Goal: Information Seeking & Learning: Find specific fact

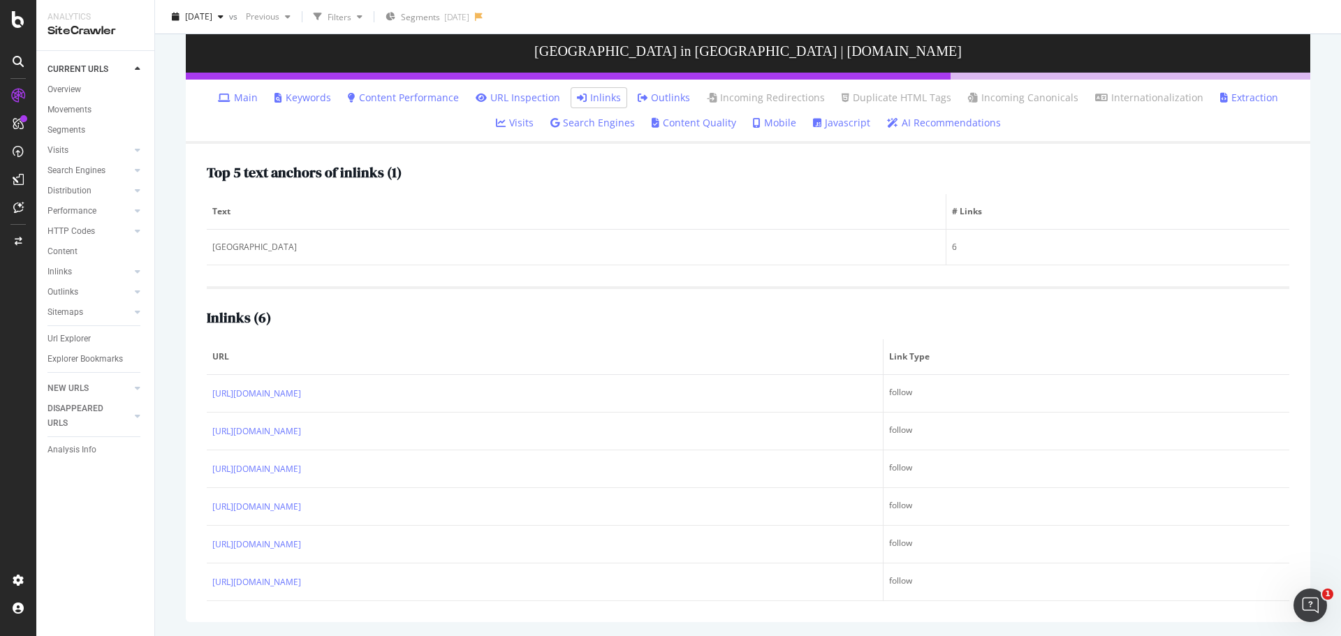
scroll to position [302, 0]
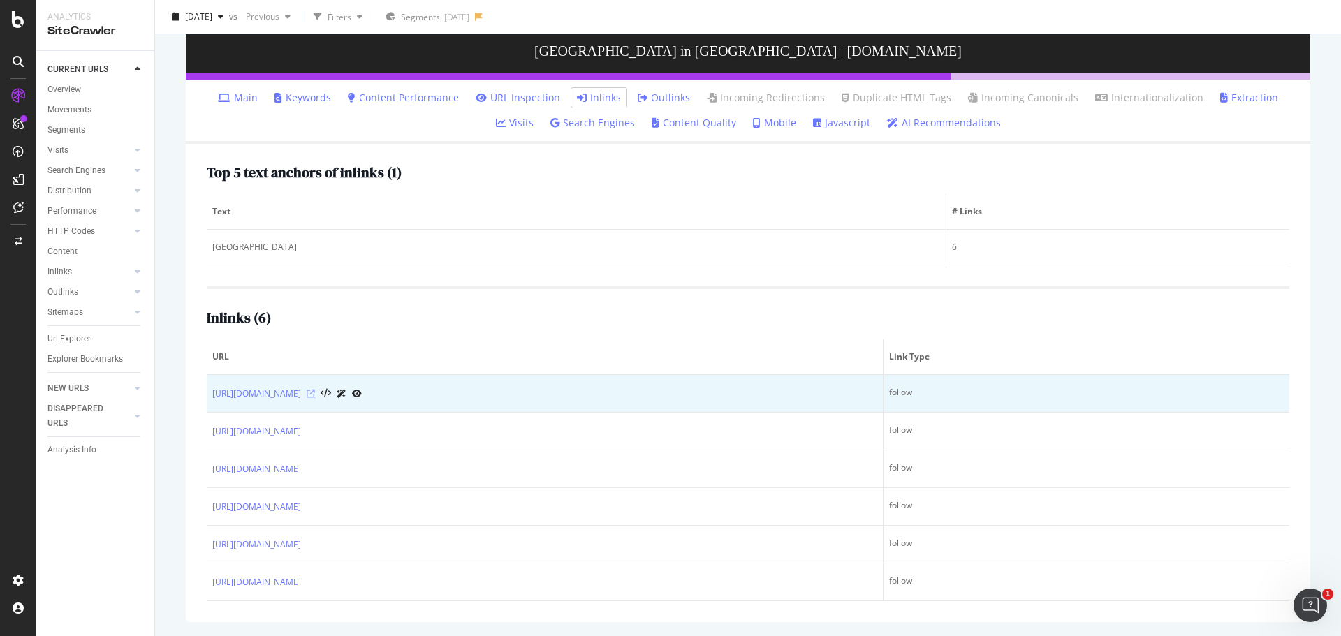
click at [315, 390] on icon at bounding box center [311, 394] width 8 height 8
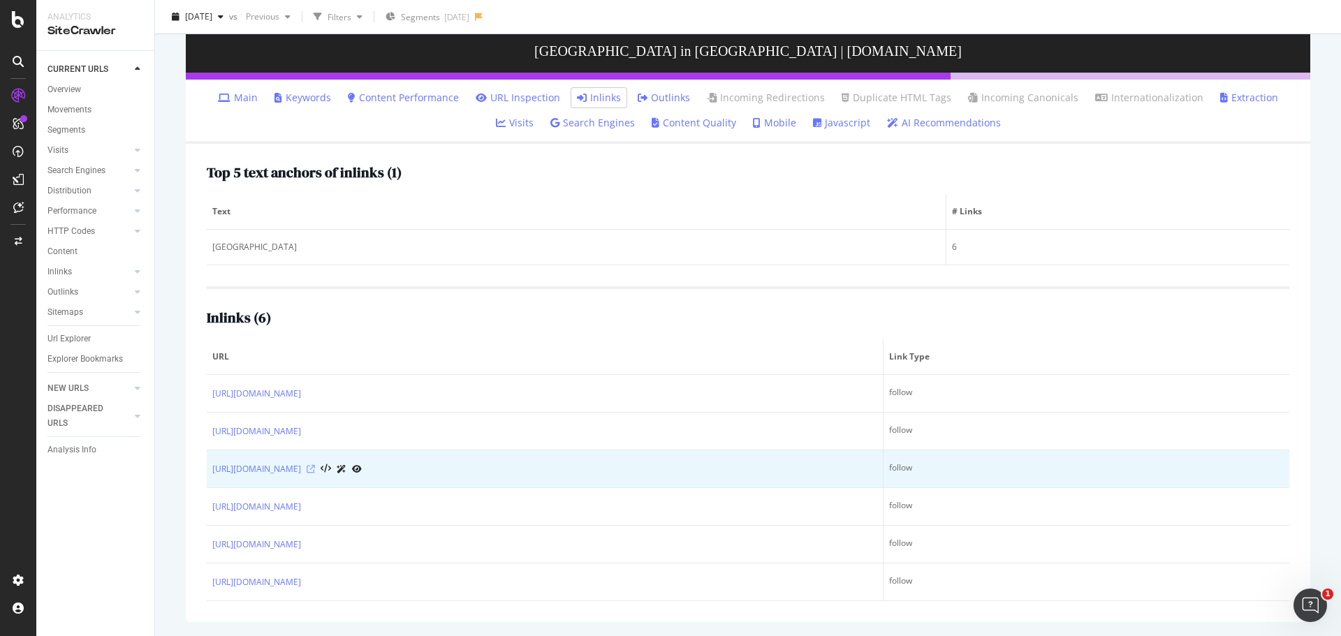
click at [315, 467] on icon at bounding box center [311, 469] width 8 height 8
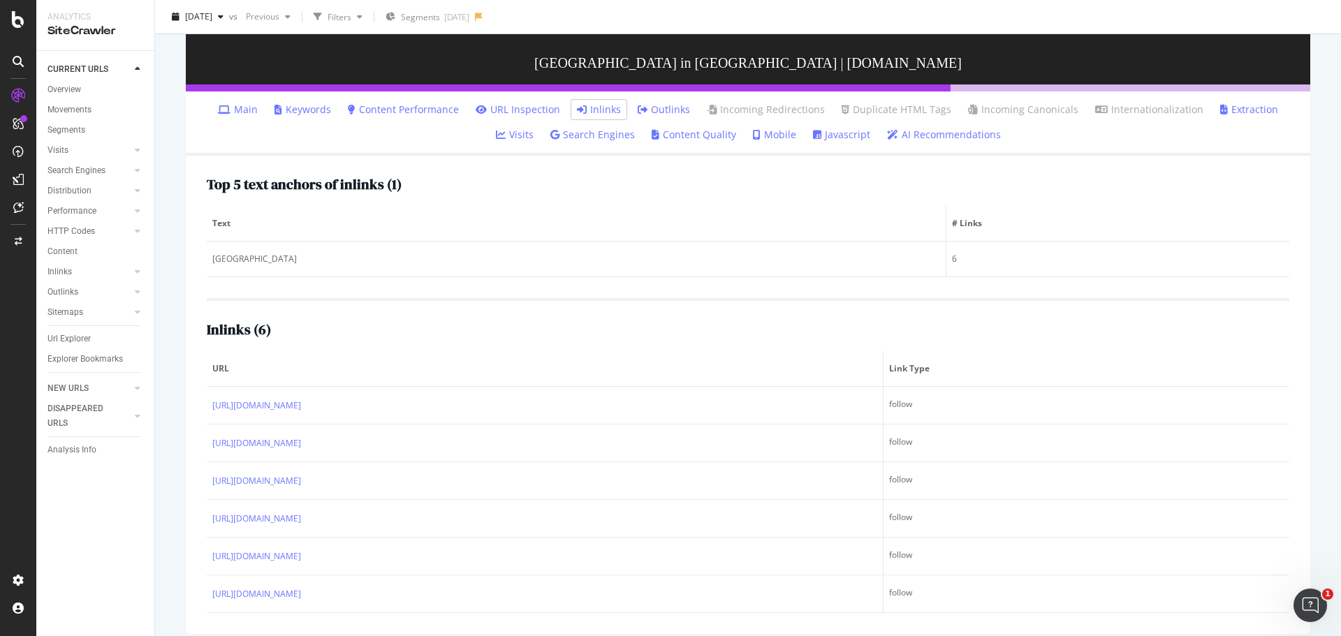
scroll to position [0, 0]
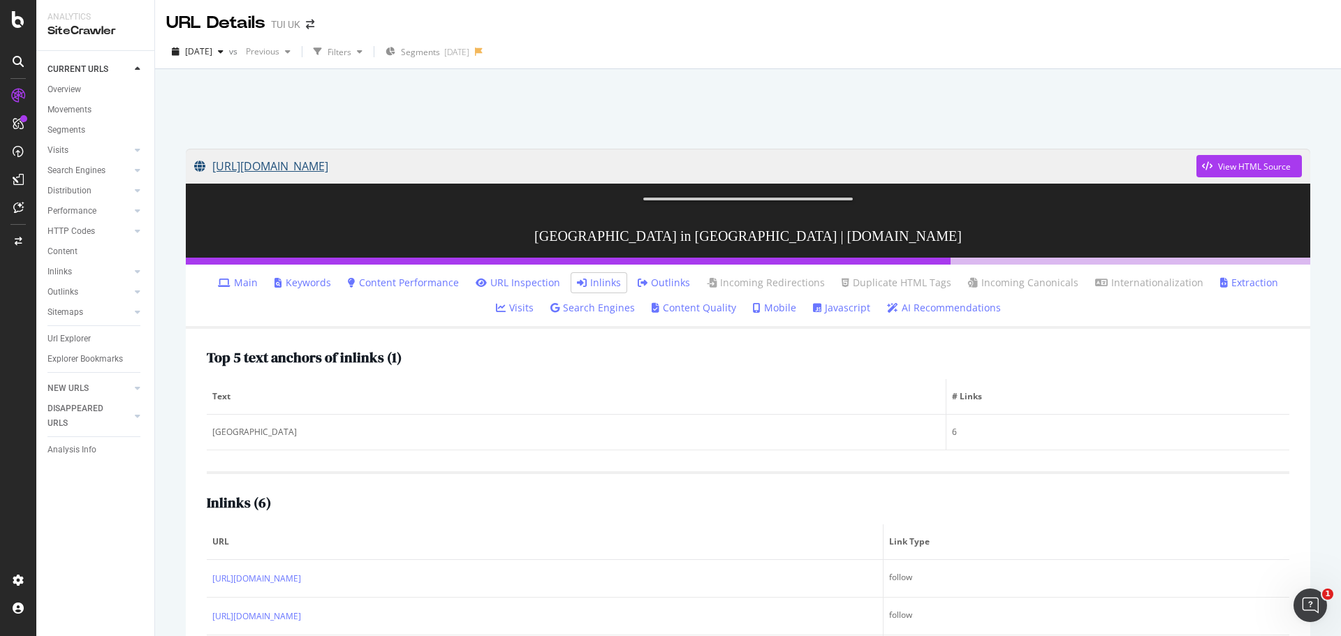
click at [441, 167] on link "https://www.tui.co.uk/destinations/jersey/hotels/beachcombers-hotel.html" at bounding box center [695, 166] width 1002 height 35
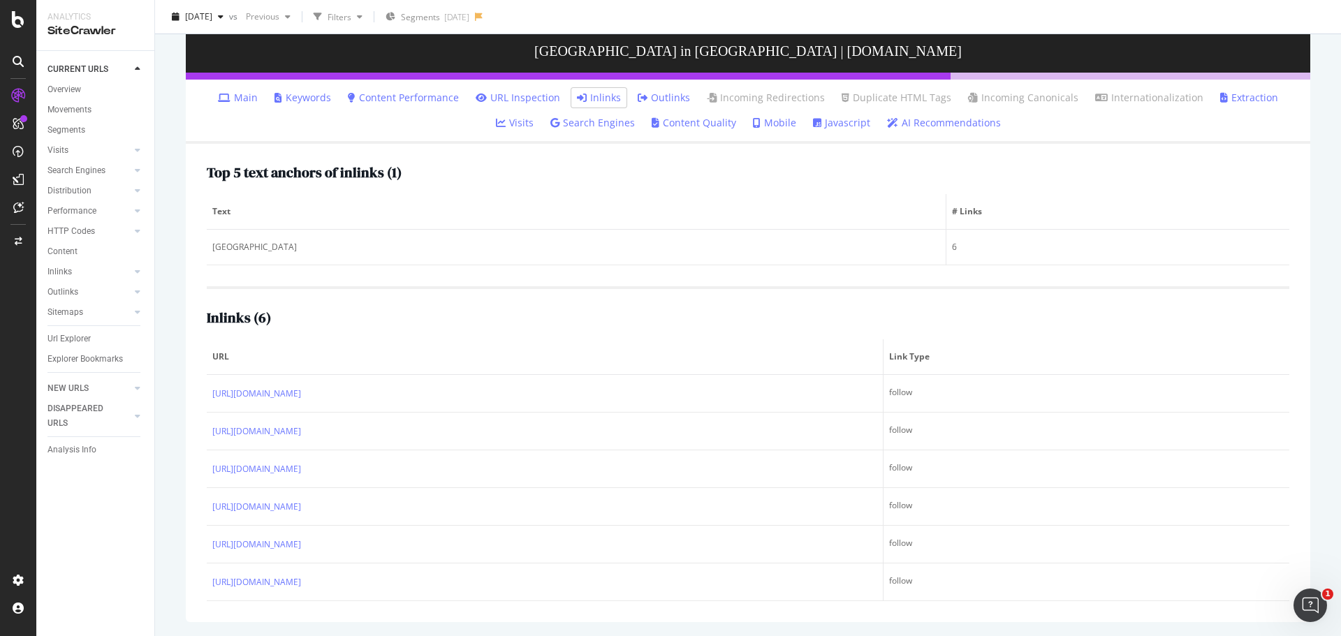
scroll to position [302, 0]
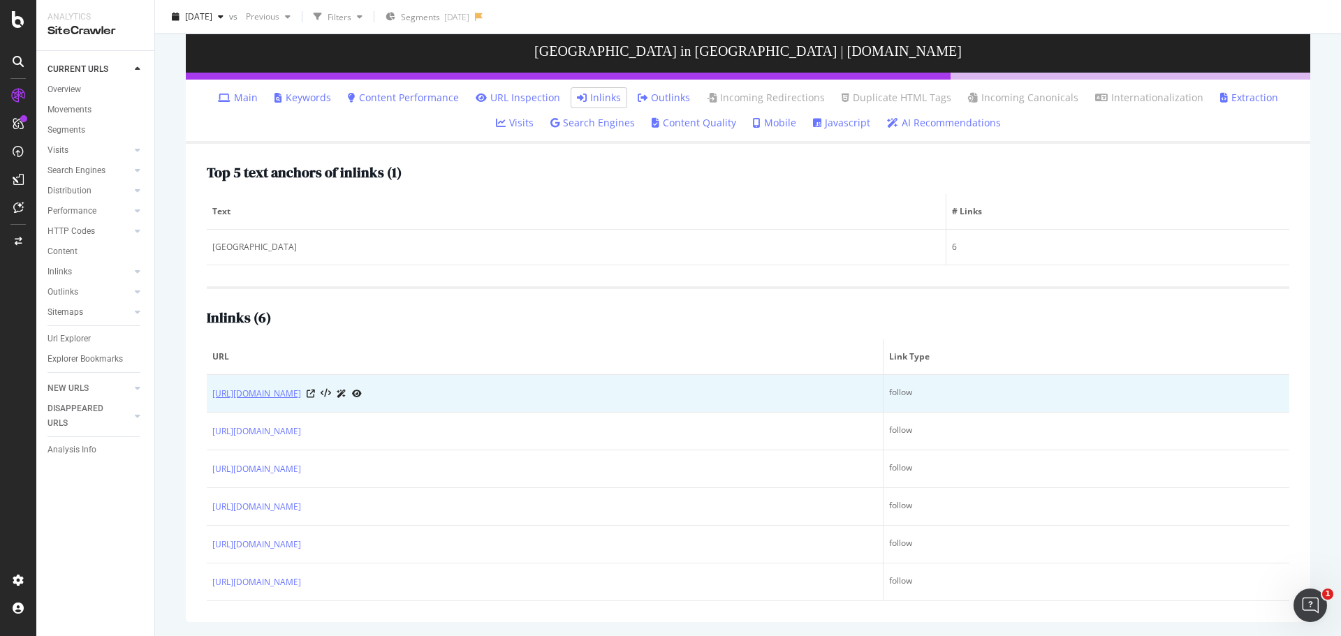
click at [301, 393] on link "[URL][DOMAIN_NAME]" at bounding box center [256, 394] width 89 height 14
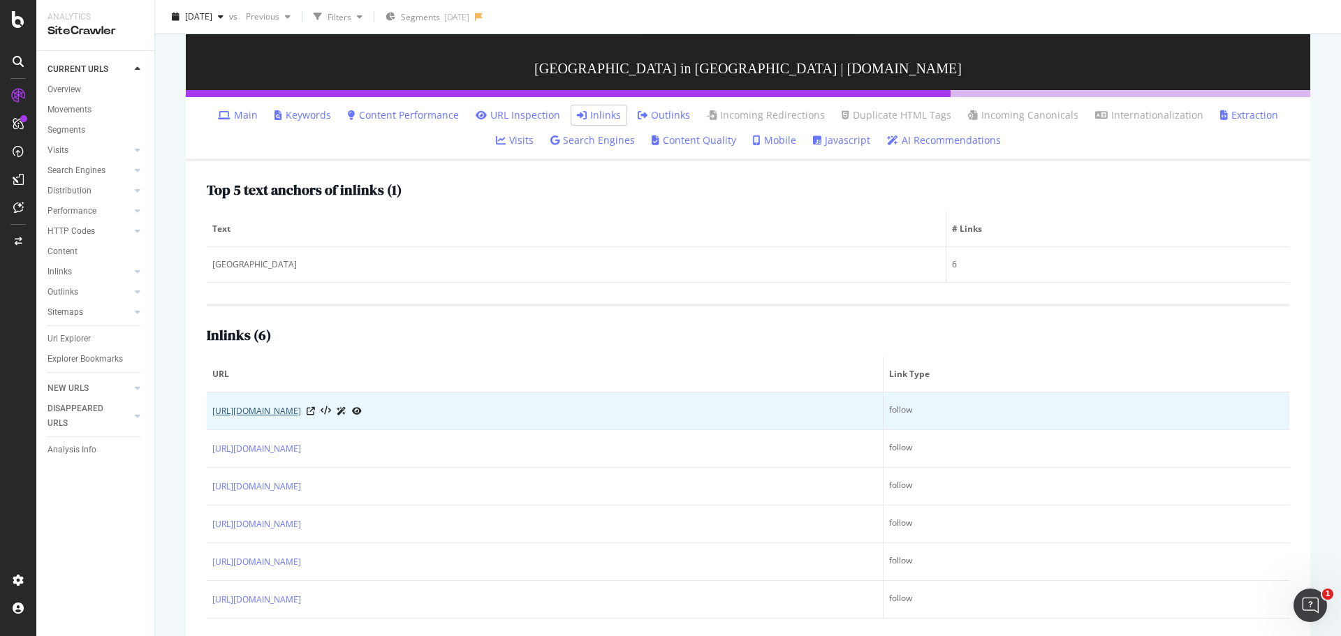
scroll to position [0, 0]
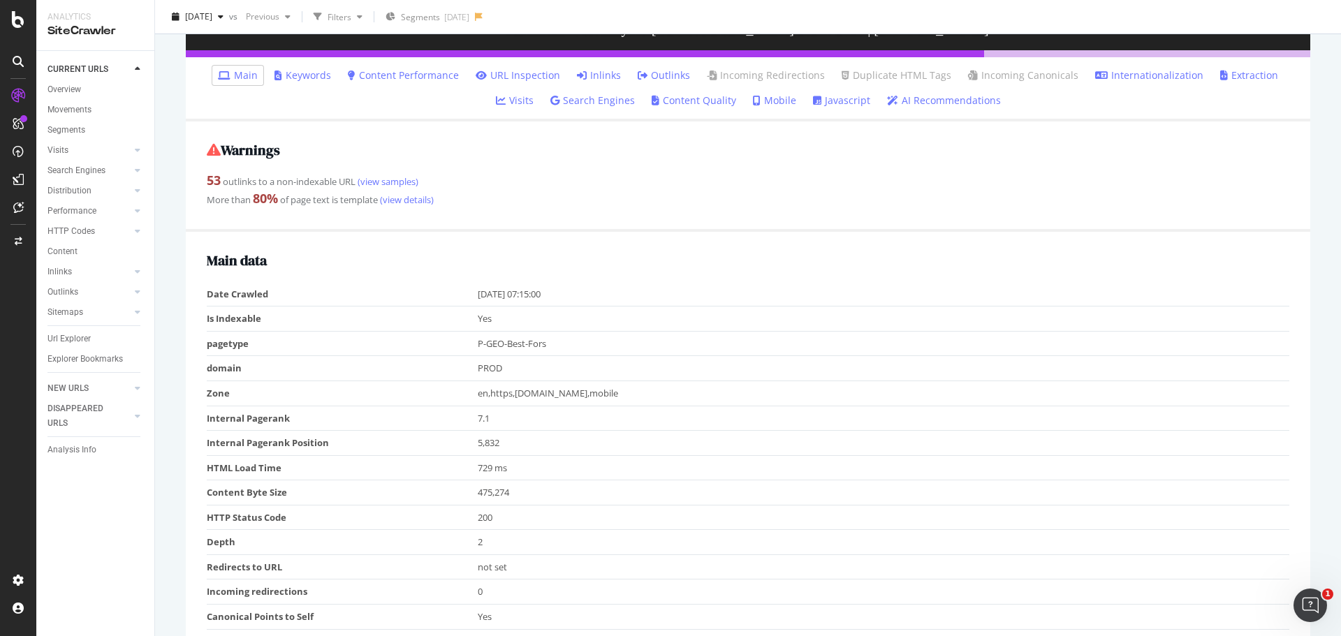
scroll to position [102, 0]
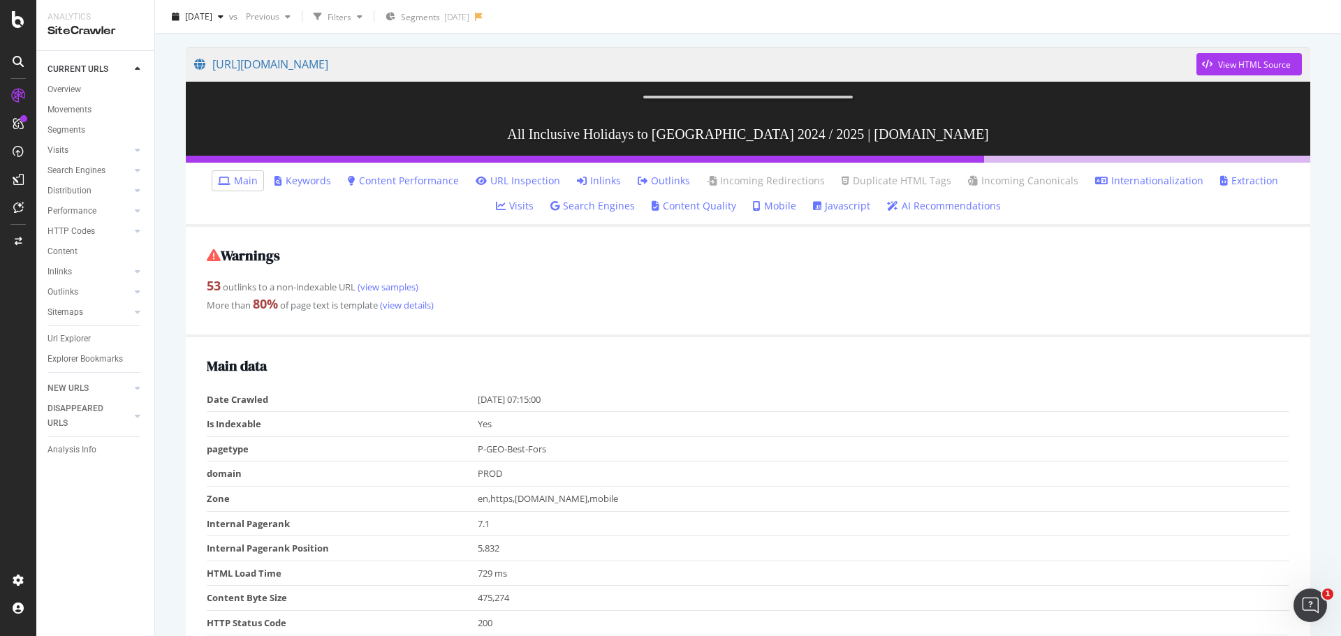
click at [1220, 188] on link "Extraction" at bounding box center [1249, 181] width 58 height 14
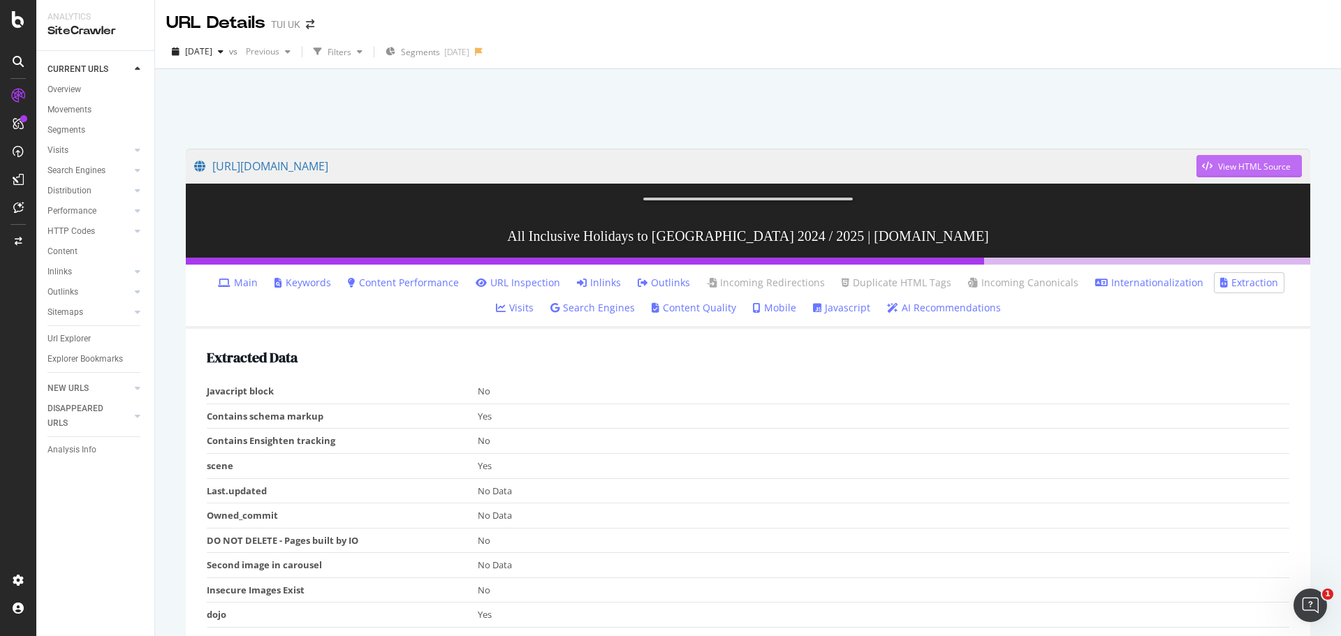
click at [1218, 166] on div "View HTML Source" at bounding box center [1254, 167] width 73 height 12
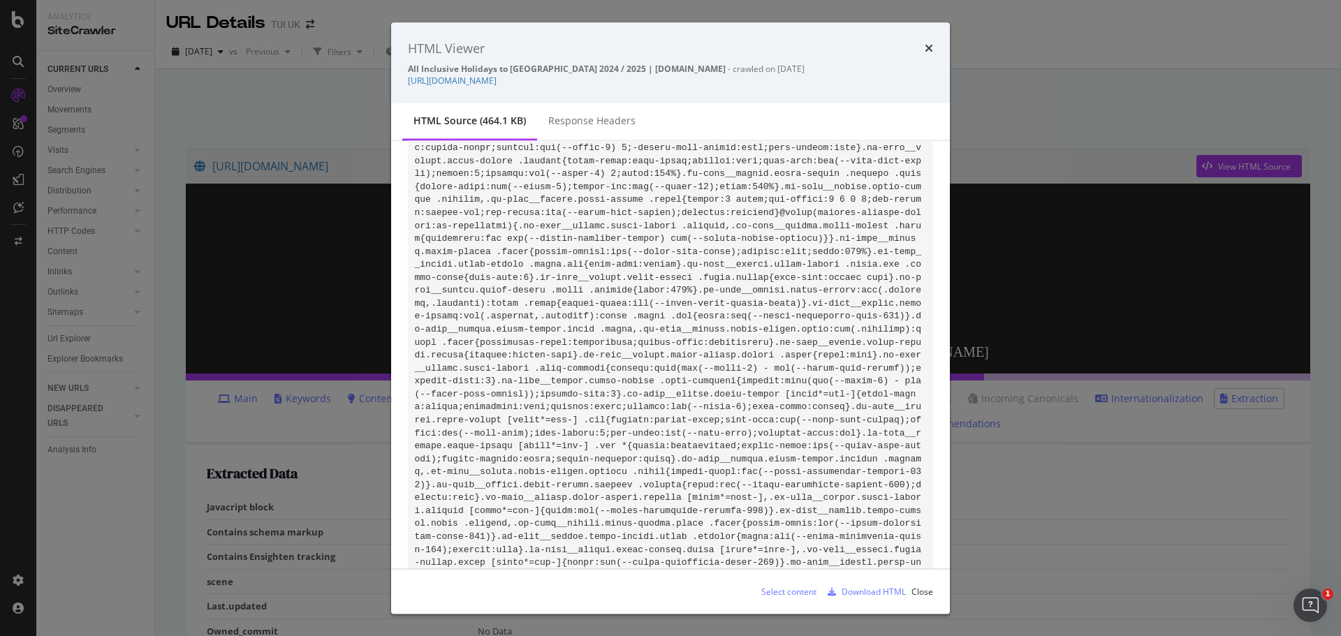
scroll to position [58909, 0]
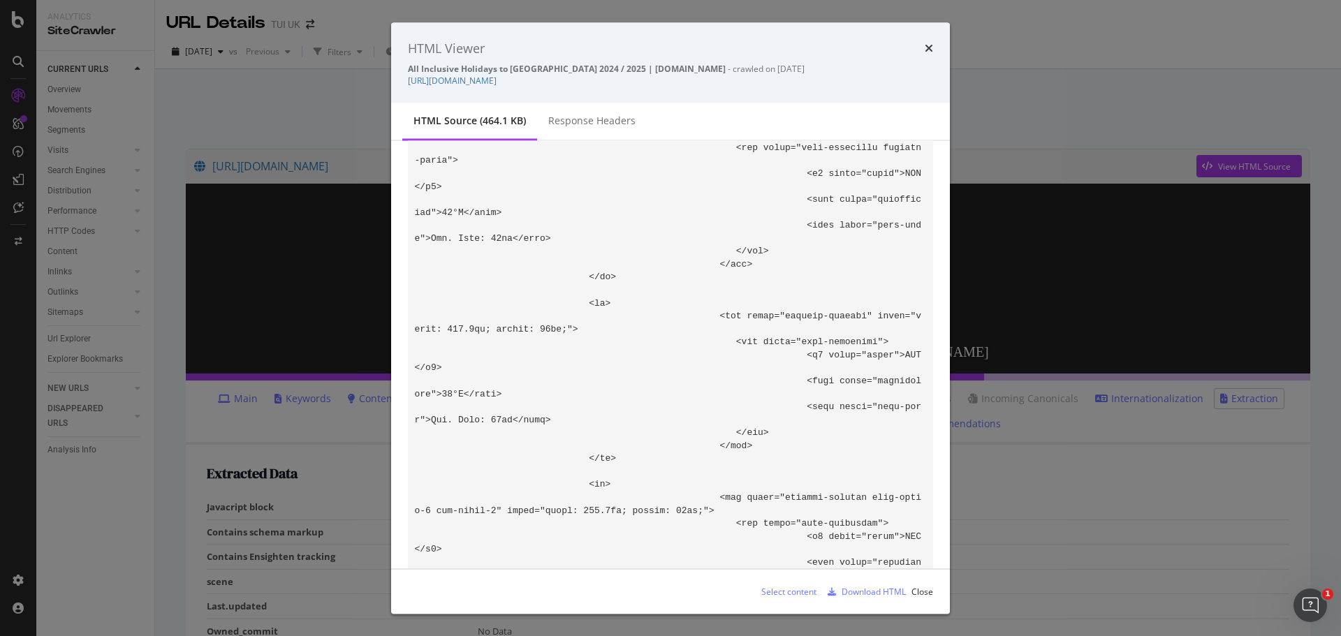
drag, startPoint x: 677, startPoint y: 312, endPoint x: 745, endPoint y: 313, distance: 67.1
drag, startPoint x: 638, startPoint y: 305, endPoint x: 777, endPoint y: 302, distance: 139.0
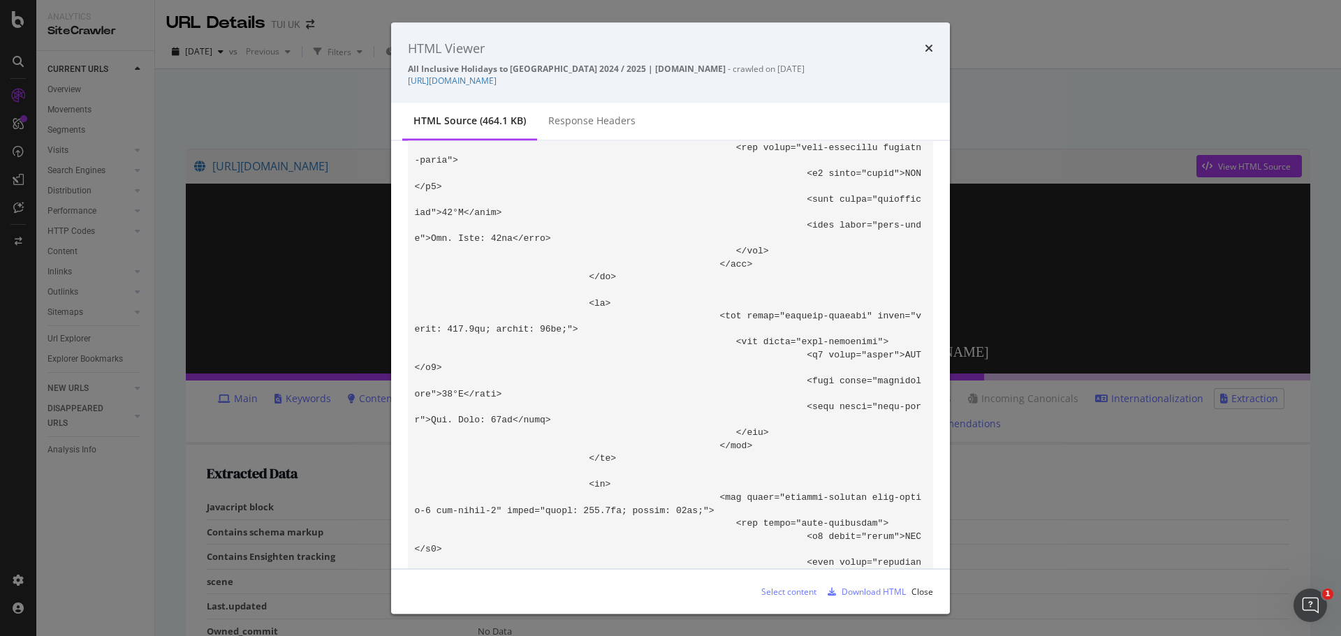
scroll to position [58979, 0]
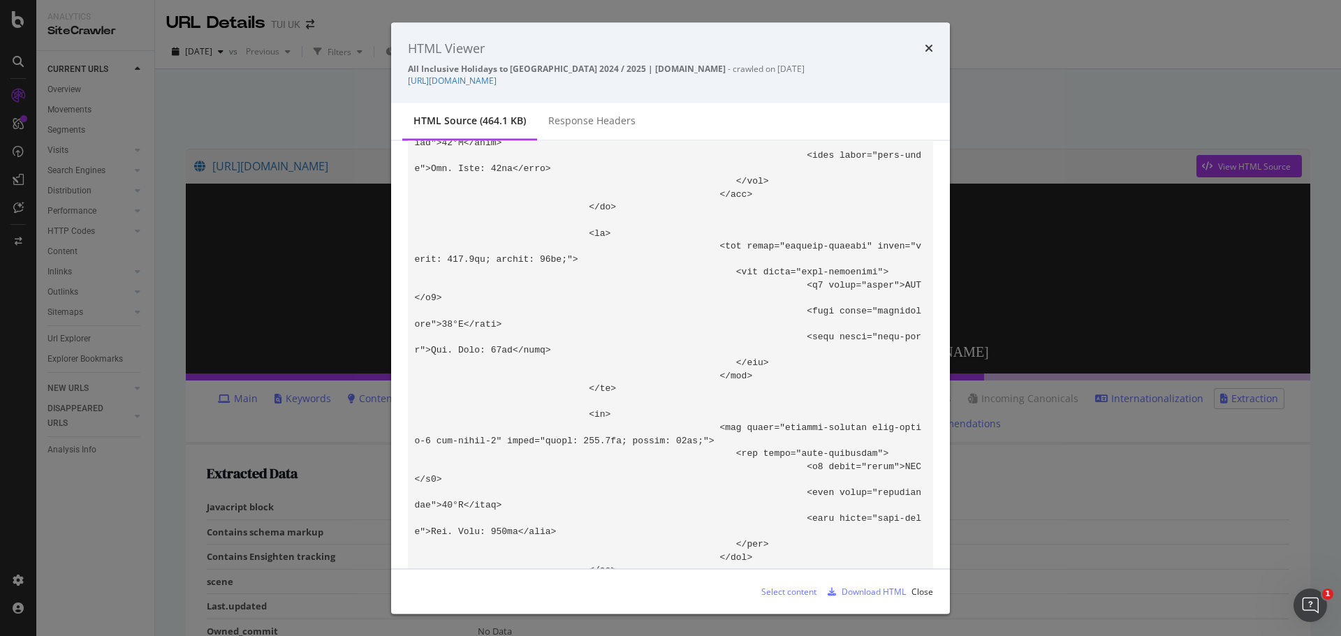
drag, startPoint x: 576, startPoint y: 233, endPoint x: 640, endPoint y: 392, distance: 171.1
copy code "<li class="destination accom-destination"> <div class="accom-info"> <h4 class="…"
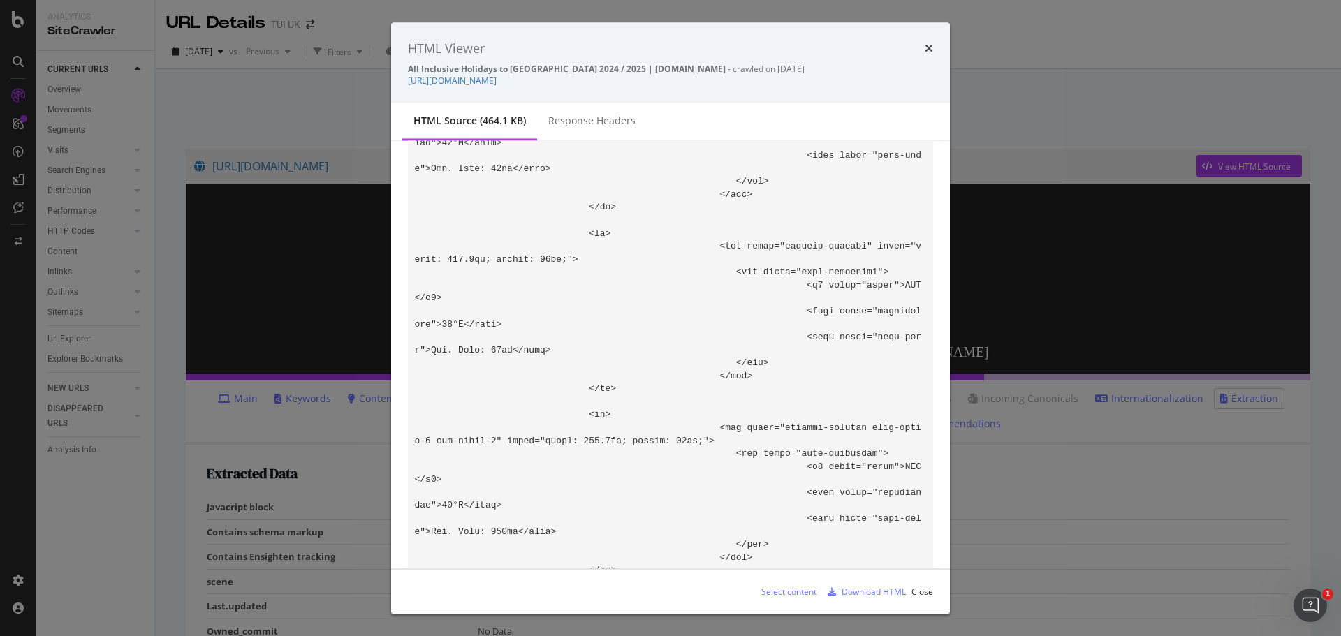
drag, startPoint x: 573, startPoint y: 229, endPoint x: 719, endPoint y: 314, distance: 169.3
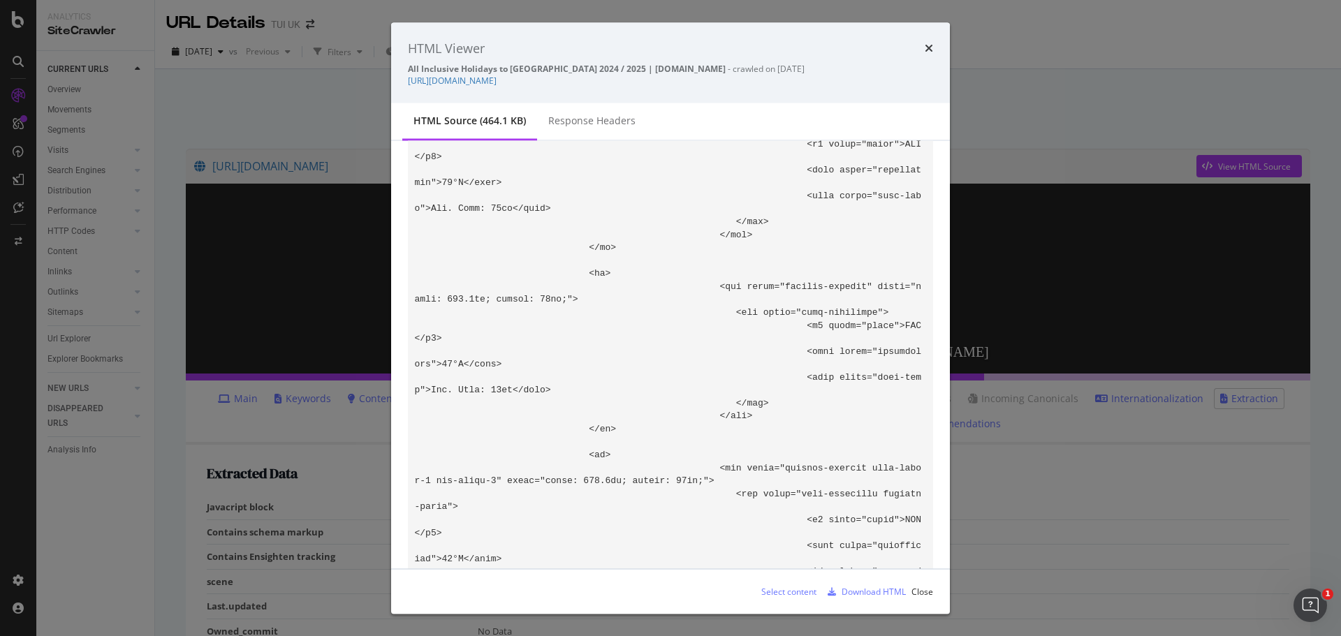
scroll to position [58560, 0]
click at [780, 588] on div "Select content" at bounding box center [788, 591] width 55 height 12
click at [872, 588] on div "Download HTML" at bounding box center [874, 591] width 64 height 12
